Goal: Use online tool/utility: Utilize a website feature to perform a specific function

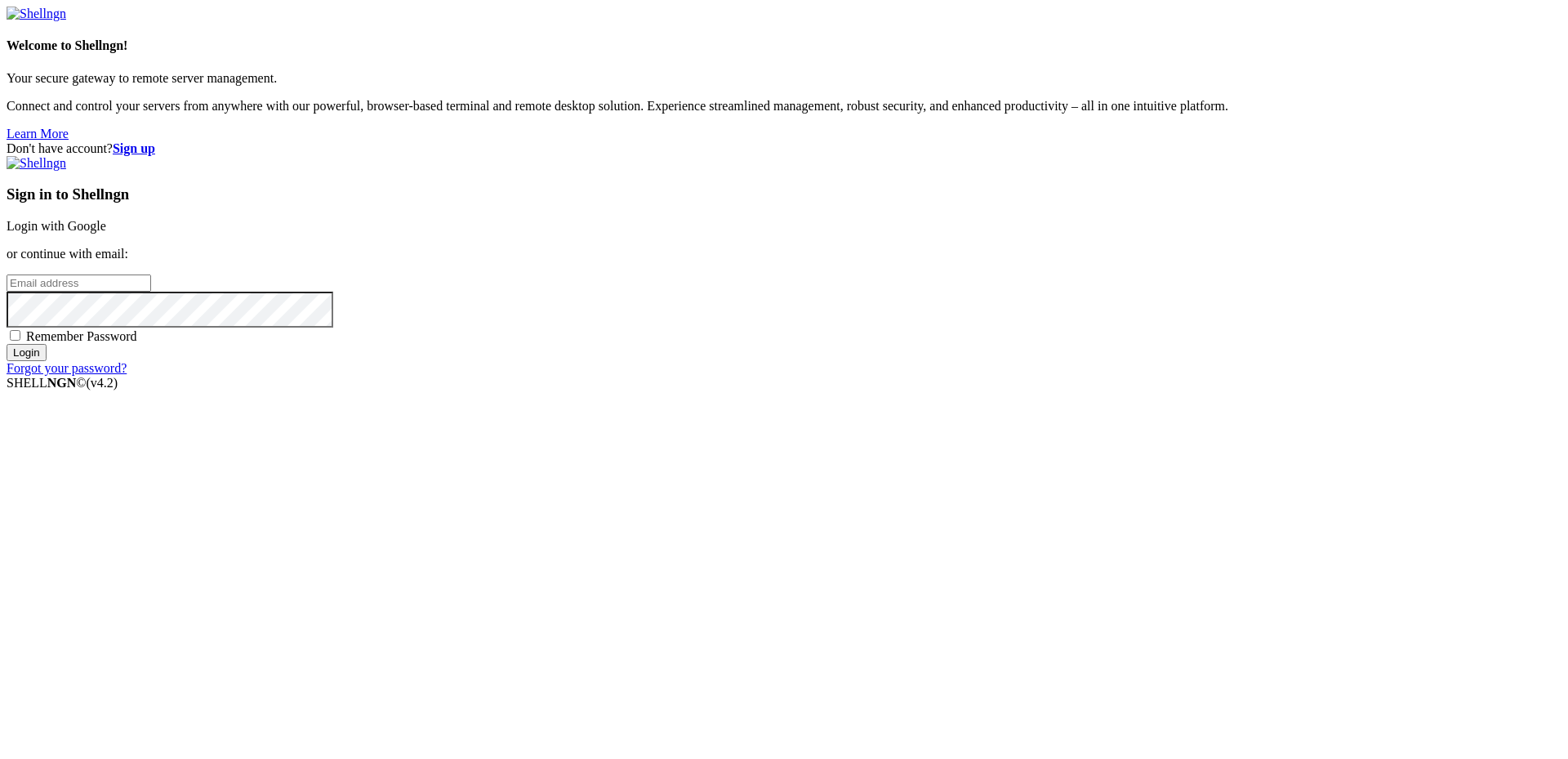
type input "[PERSON_NAME][EMAIL_ADDRESS][DOMAIN_NAME]"
click at [47, 361] on input "Login" at bounding box center [27, 352] width 40 height 18
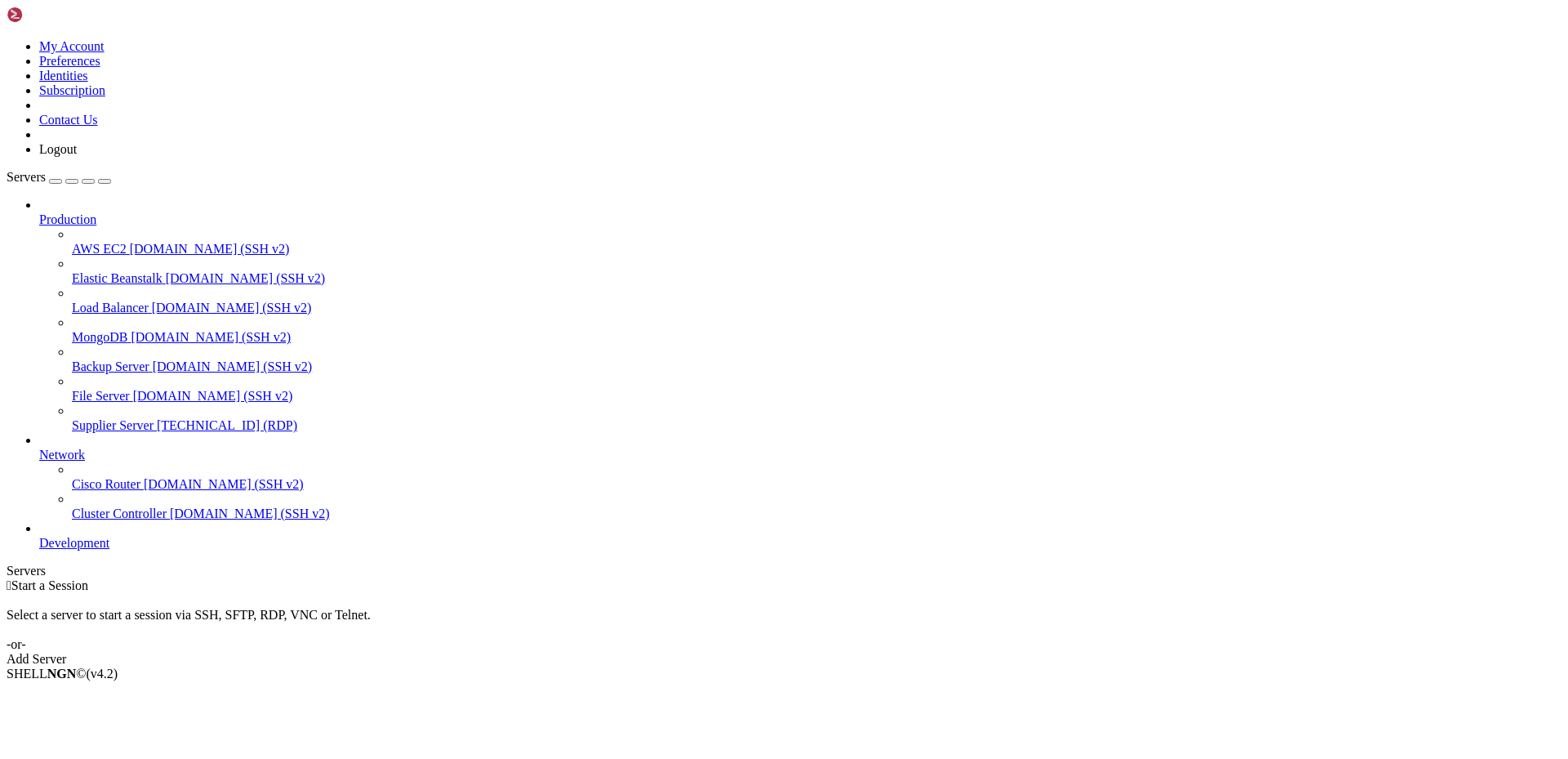
click at [107, 418] on span "Supplier Server" at bounding box center [113, 425] width 82 height 14
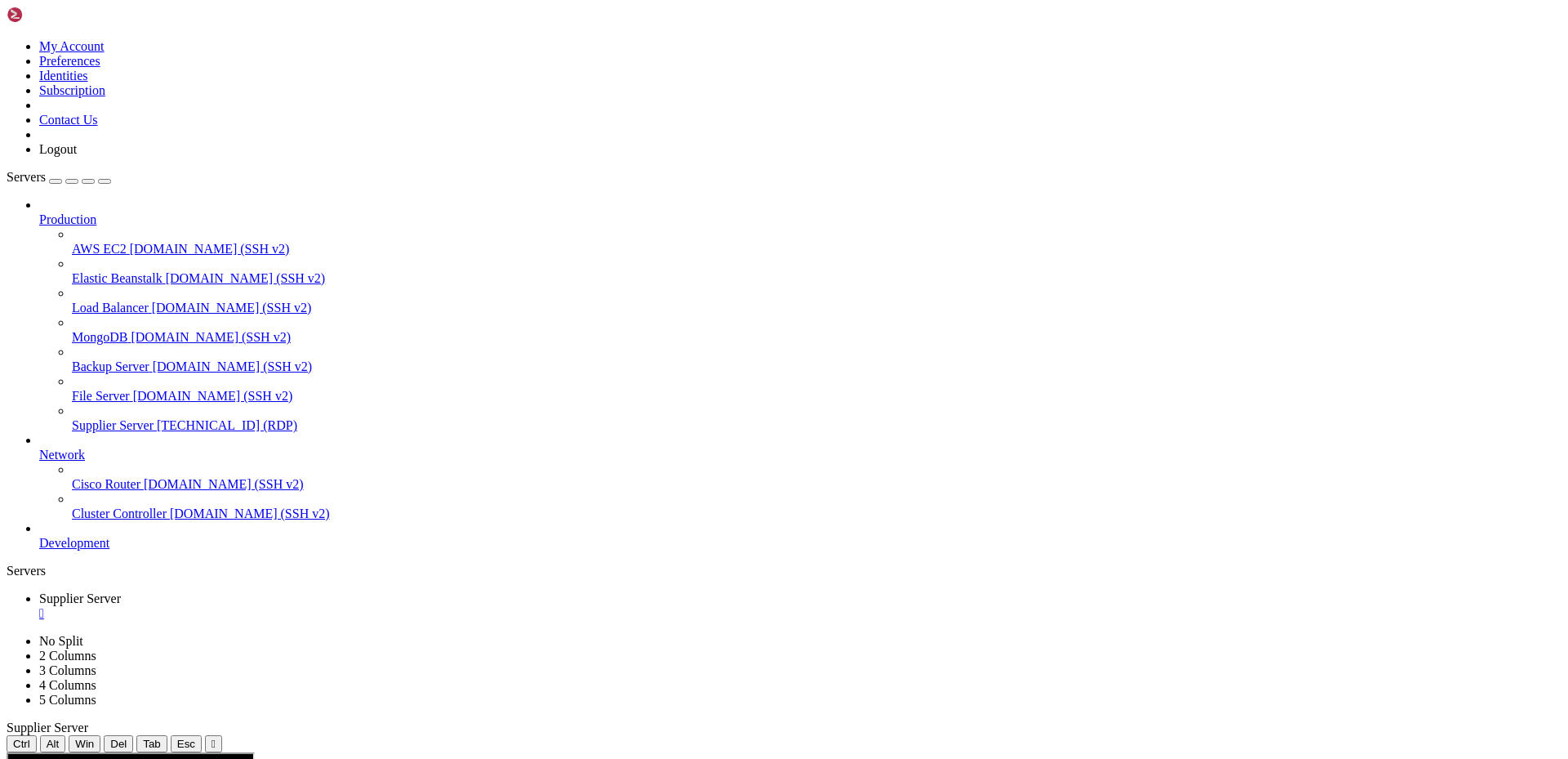
drag, startPoint x: 239, startPoint y: 1028, endPoint x: 168, endPoint y: 1052, distance: 74.9
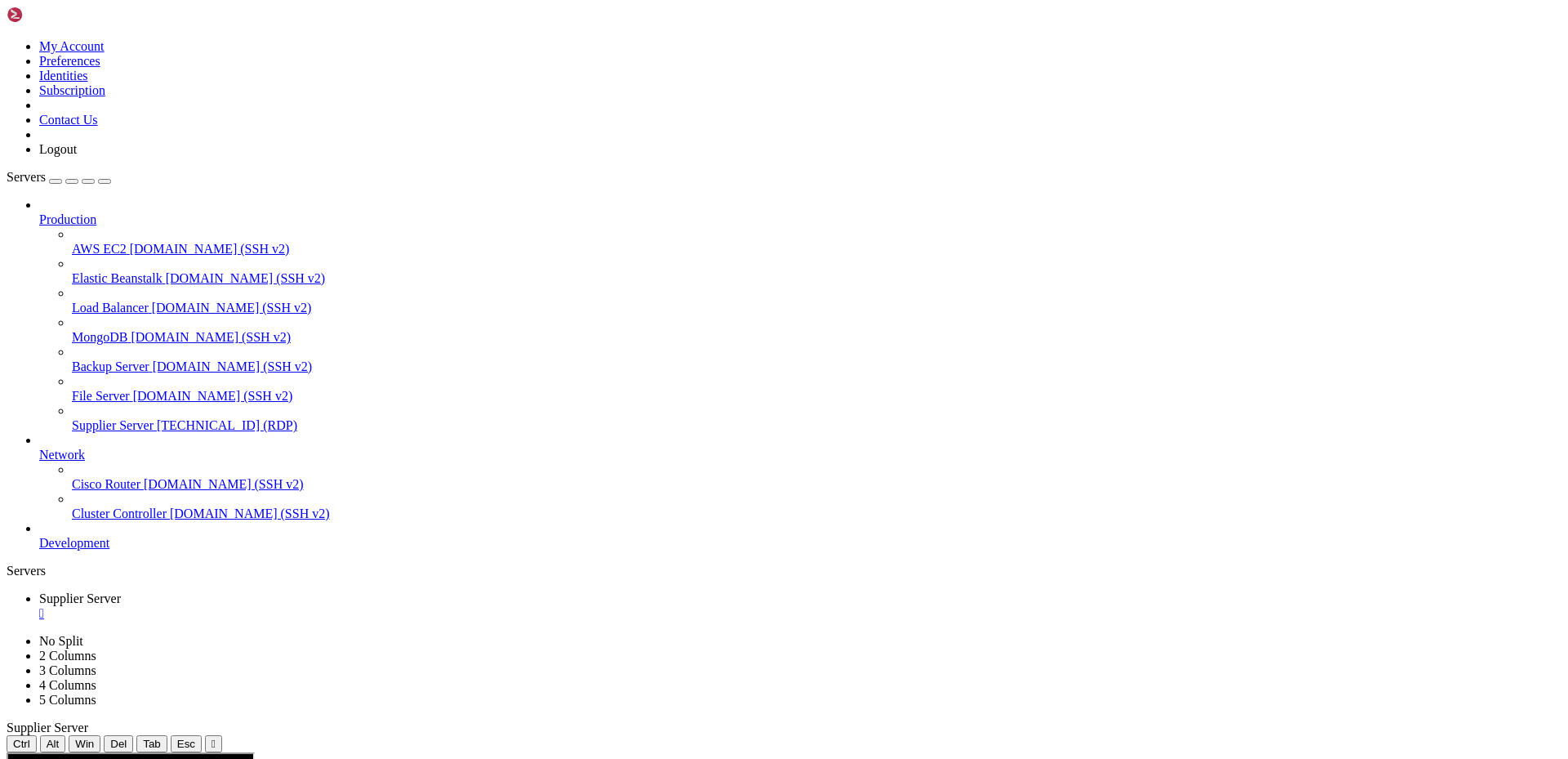
drag, startPoint x: 531, startPoint y: 1169, endPoint x: 429, endPoint y: 1168, distance: 102.0
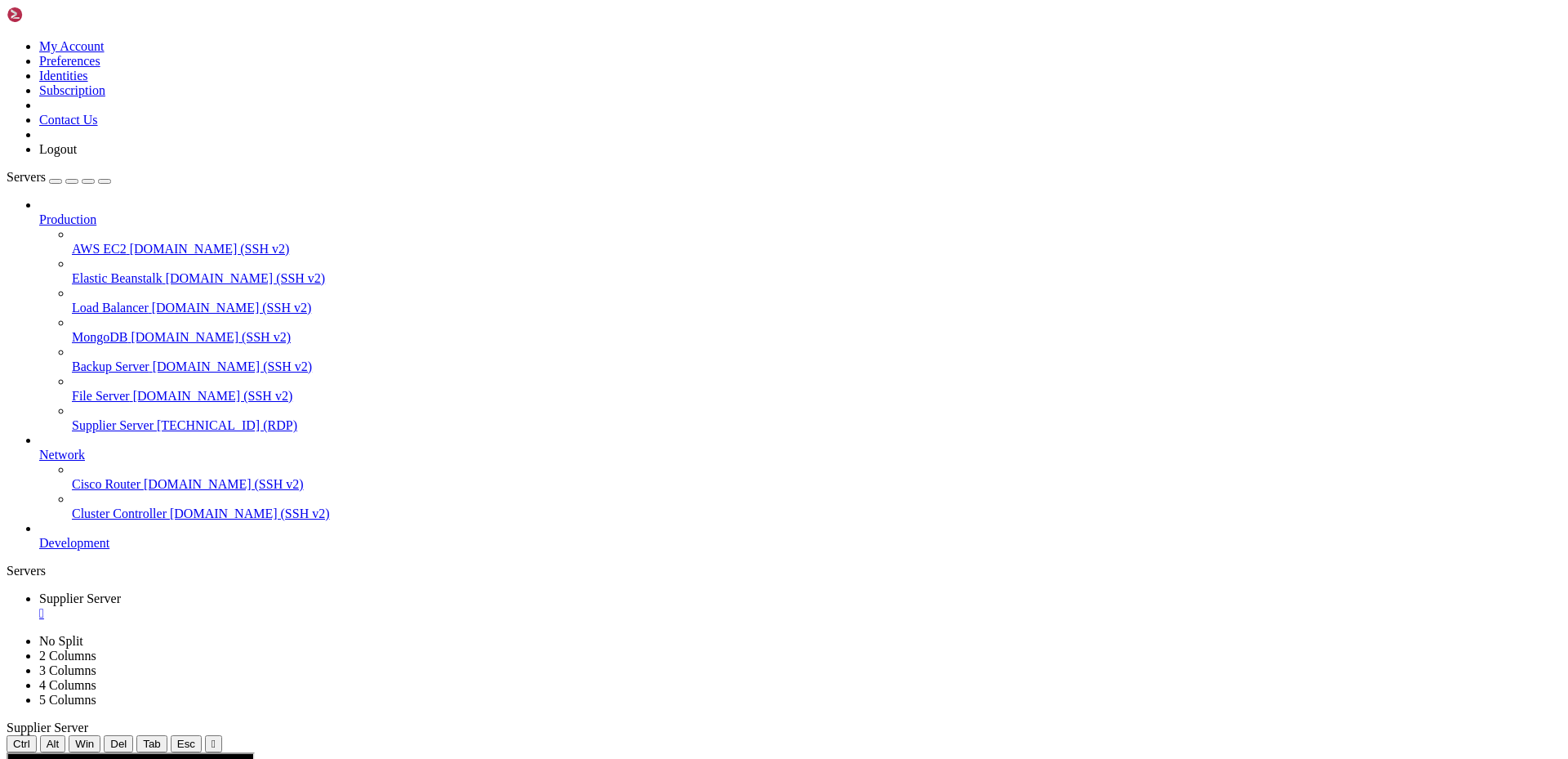
click at [324, 606] on div "" at bounding box center [800, 614] width 1522 height 15
